Goal: Check status: Check status

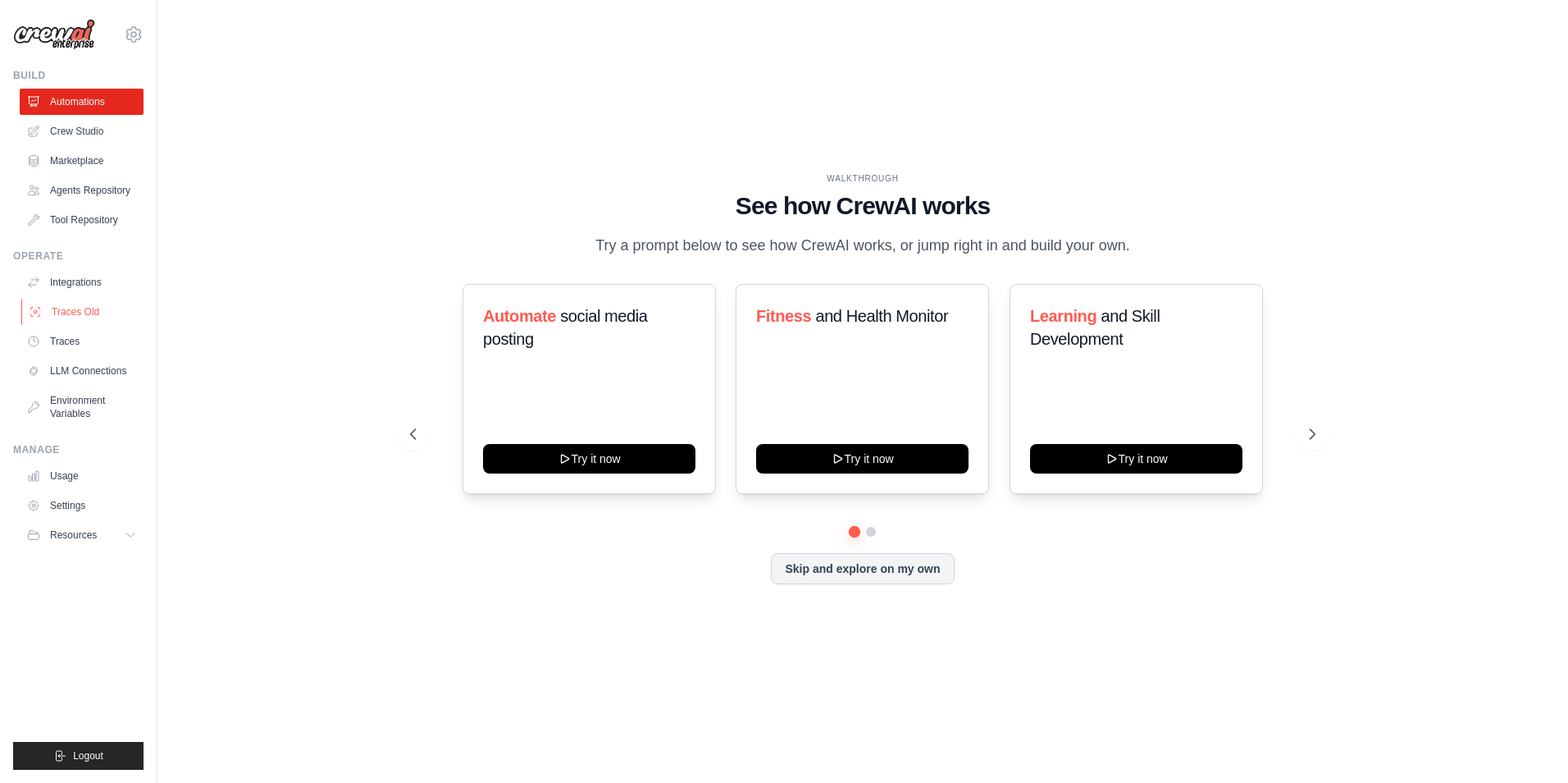
click at [73, 325] on link "Traces Old" at bounding box center [84, 312] width 124 height 26
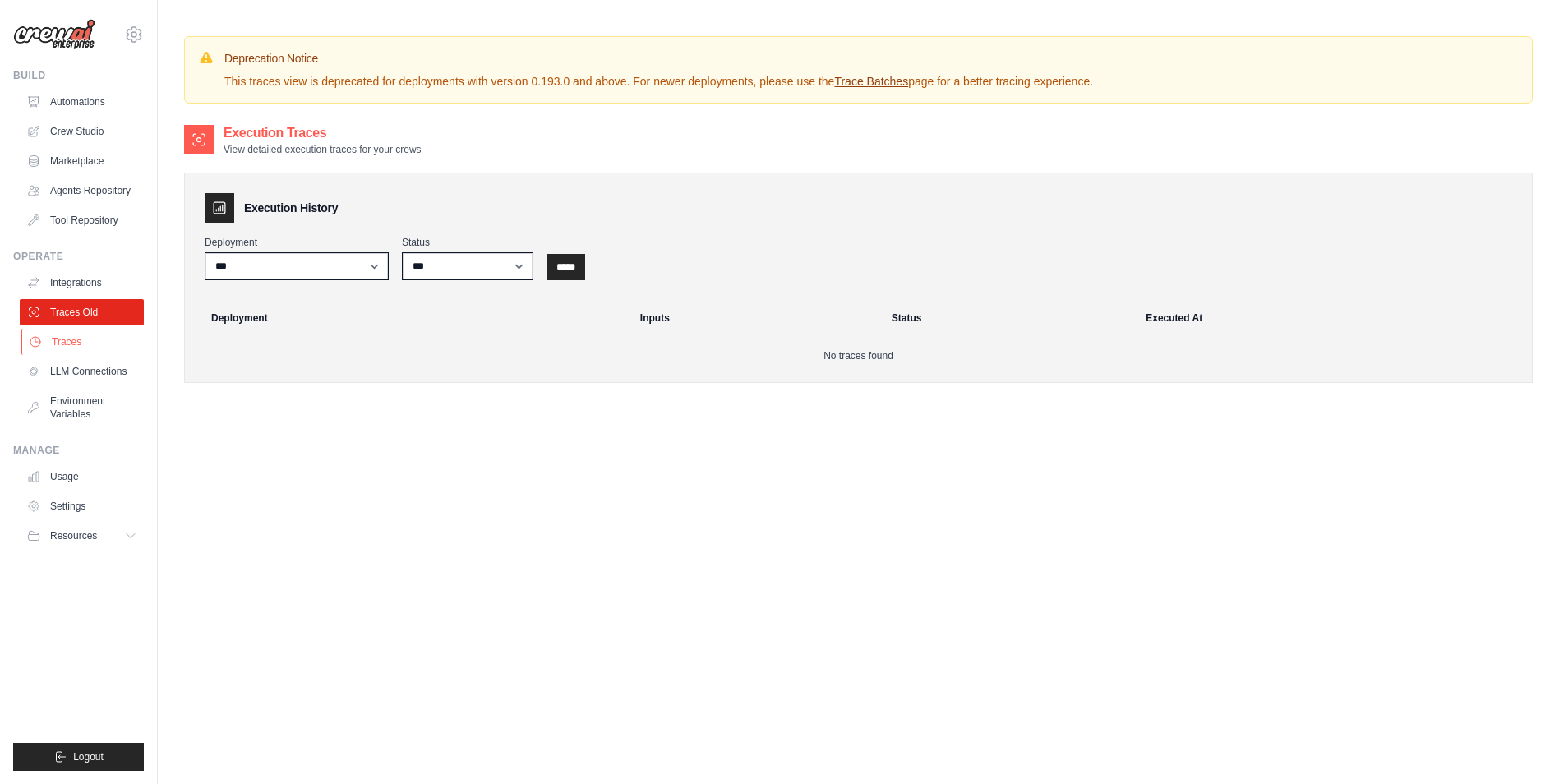
click at [94, 355] on link "Traces" at bounding box center [84, 342] width 124 height 26
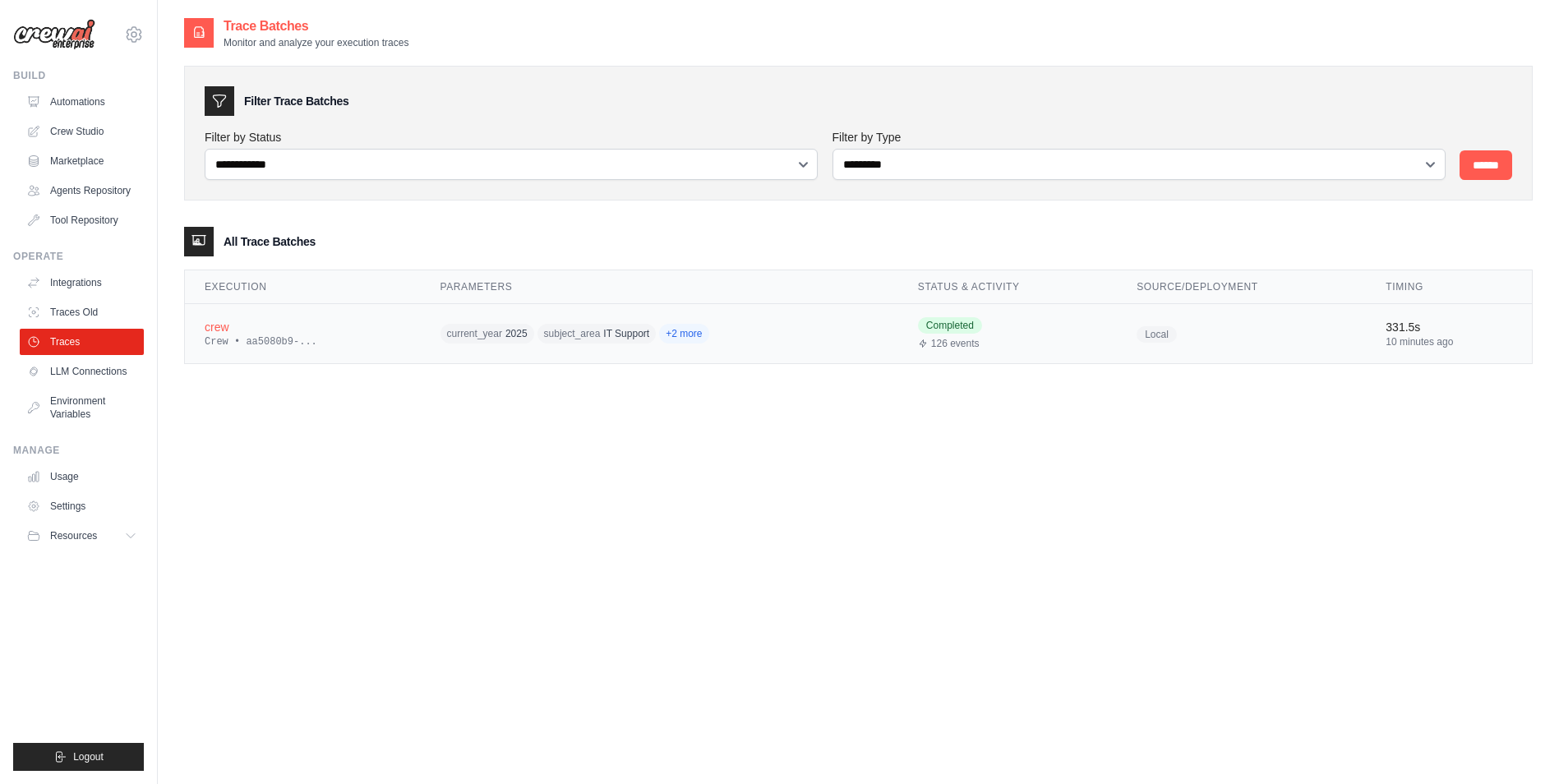
click at [317, 343] on div "Crew • aa5080b9-..." at bounding box center [303, 342] width 196 height 13
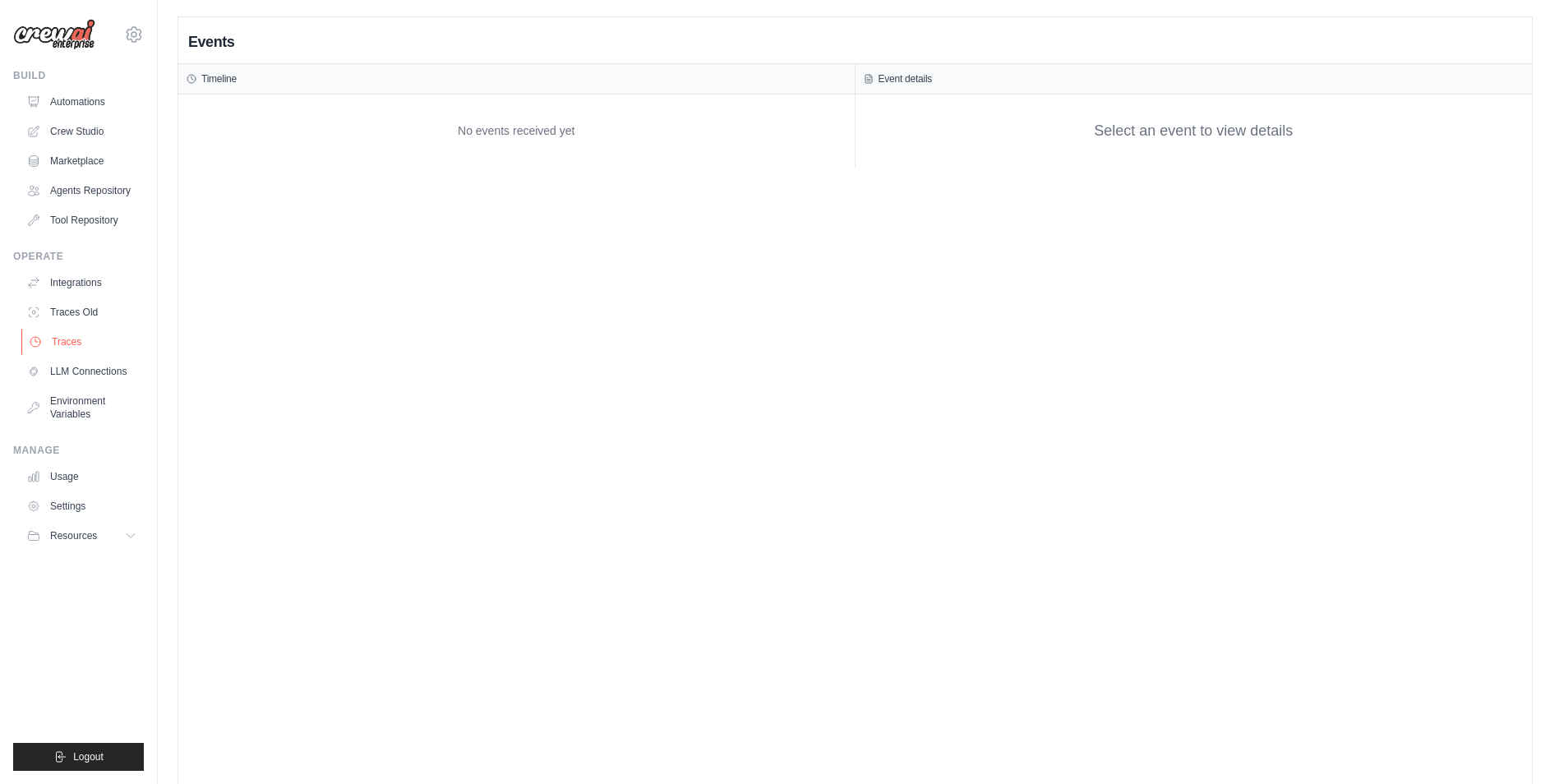
click at [69, 350] on link "Traces" at bounding box center [84, 342] width 124 height 26
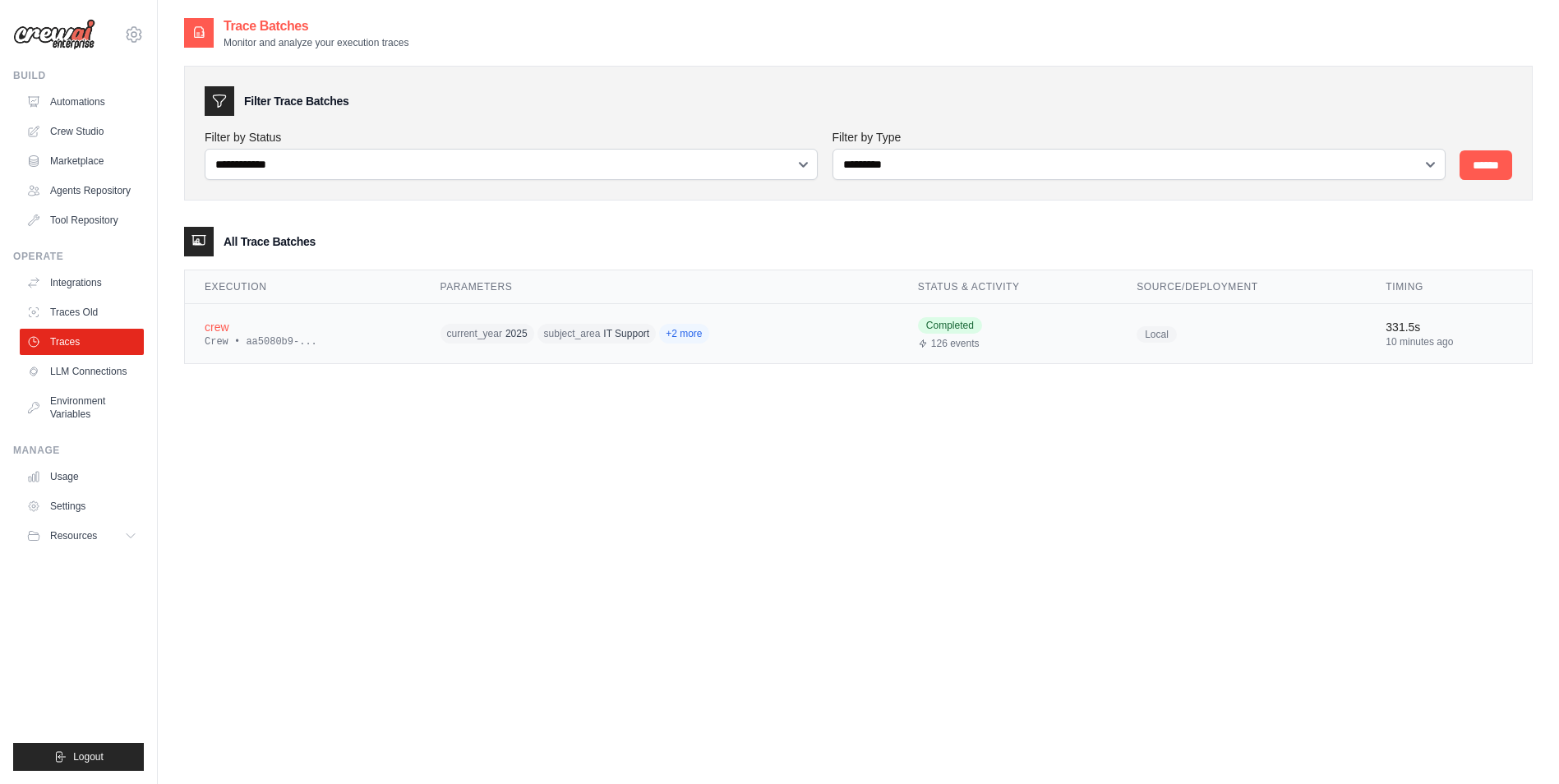
click at [220, 328] on div "crew" at bounding box center [303, 326] width 196 height 16
